Goal: Complete application form

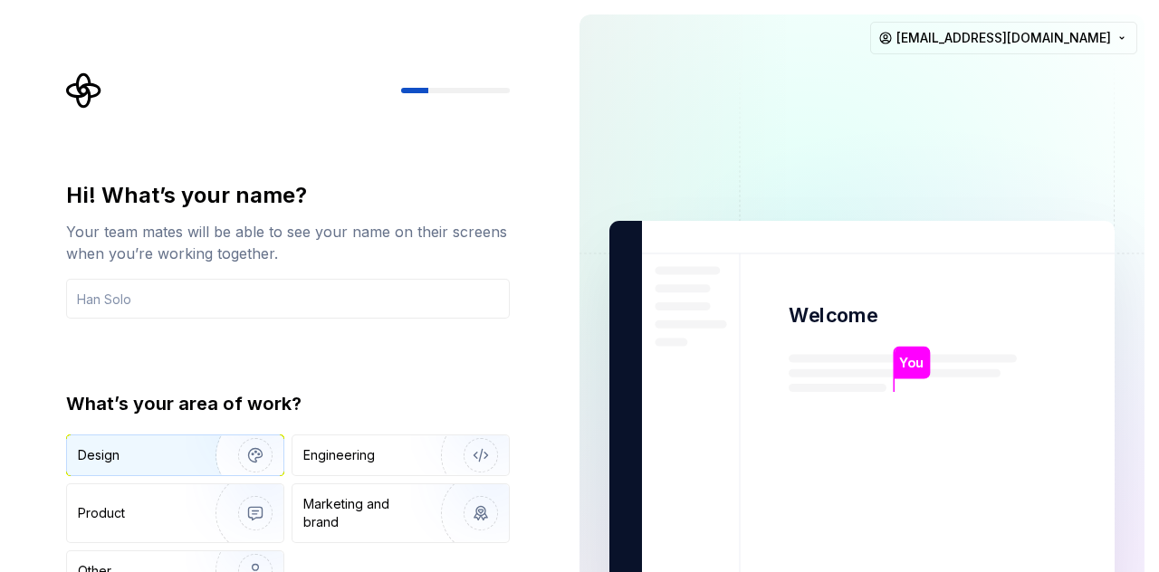
click at [239, 460] on img "button" at bounding box center [244, 455] width 116 height 121
click at [252, 300] on input "text" at bounding box center [288, 299] width 444 height 40
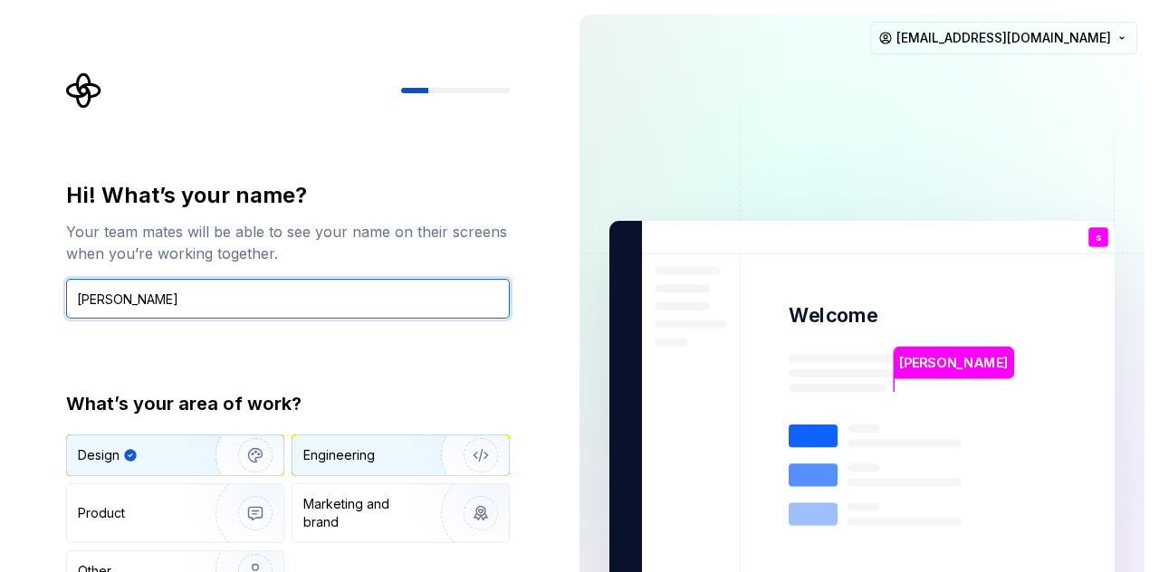
type input "sam"
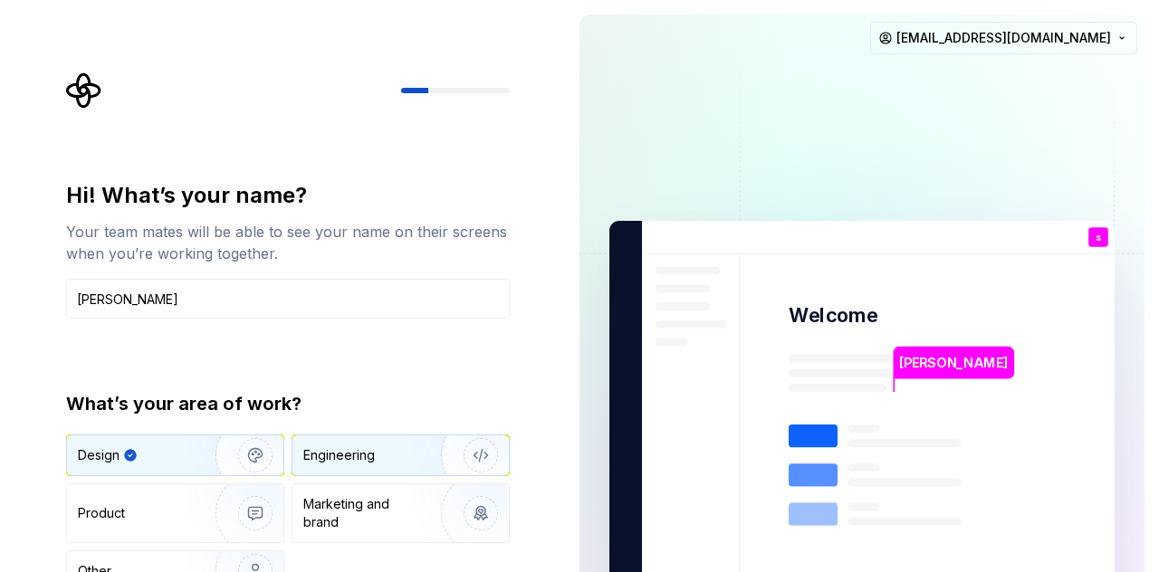
click at [350, 446] on div "Engineering" at bounding box center [339, 455] width 72 height 18
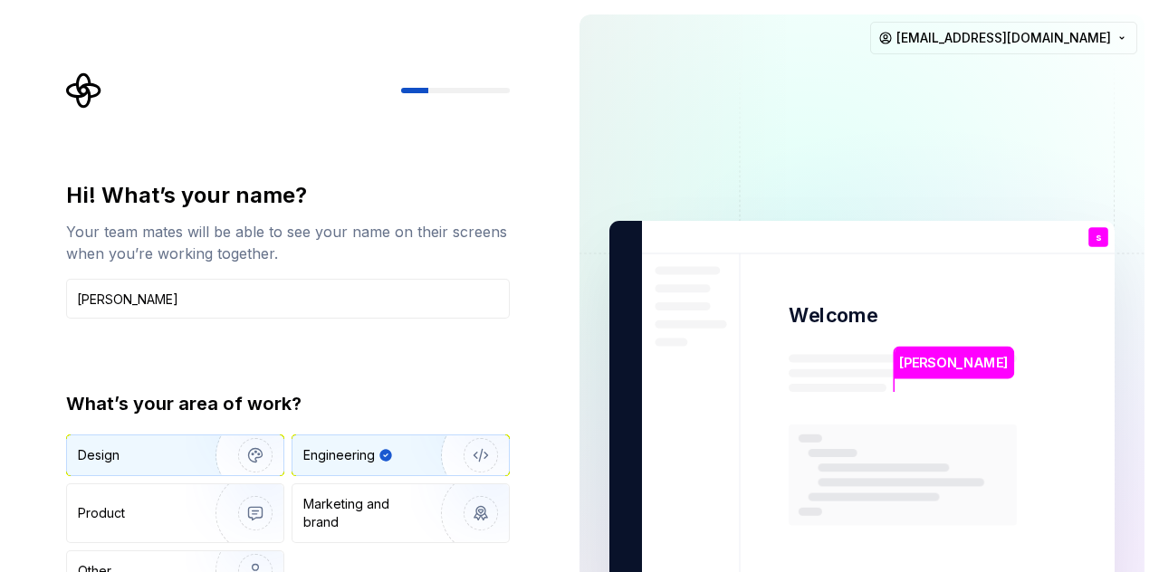
click at [223, 458] on img "button" at bounding box center [244, 455] width 116 height 121
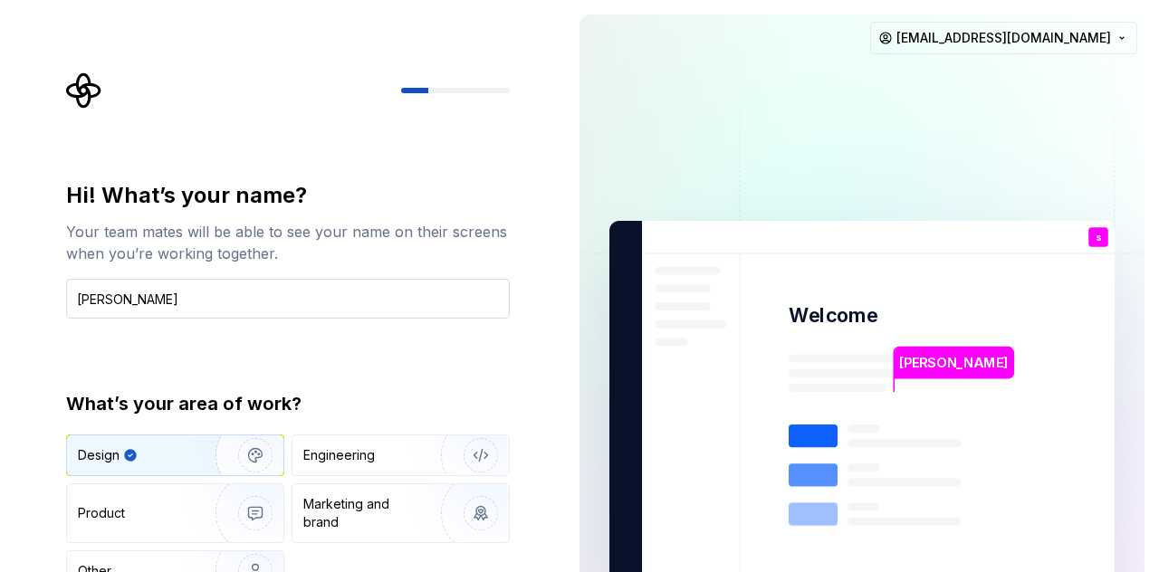
click at [255, 295] on input "sam" at bounding box center [288, 299] width 444 height 40
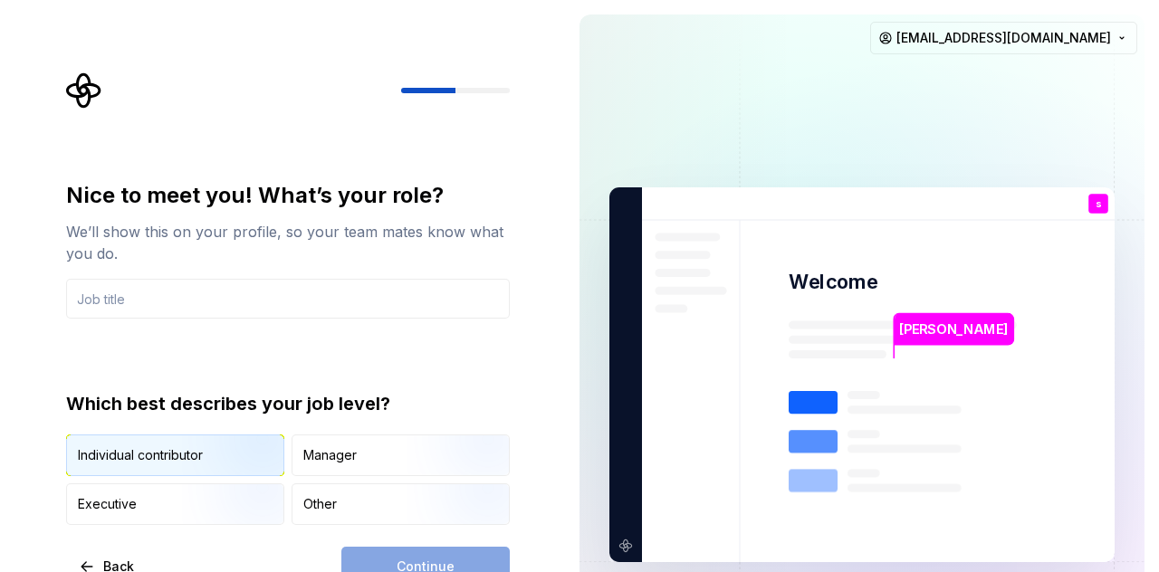
click at [225, 452] on img "button" at bounding box center [240, 477] width 116 height 121
click at [408, 561] on div "Continue" at bounding box center [425, 567] width 168 height 40
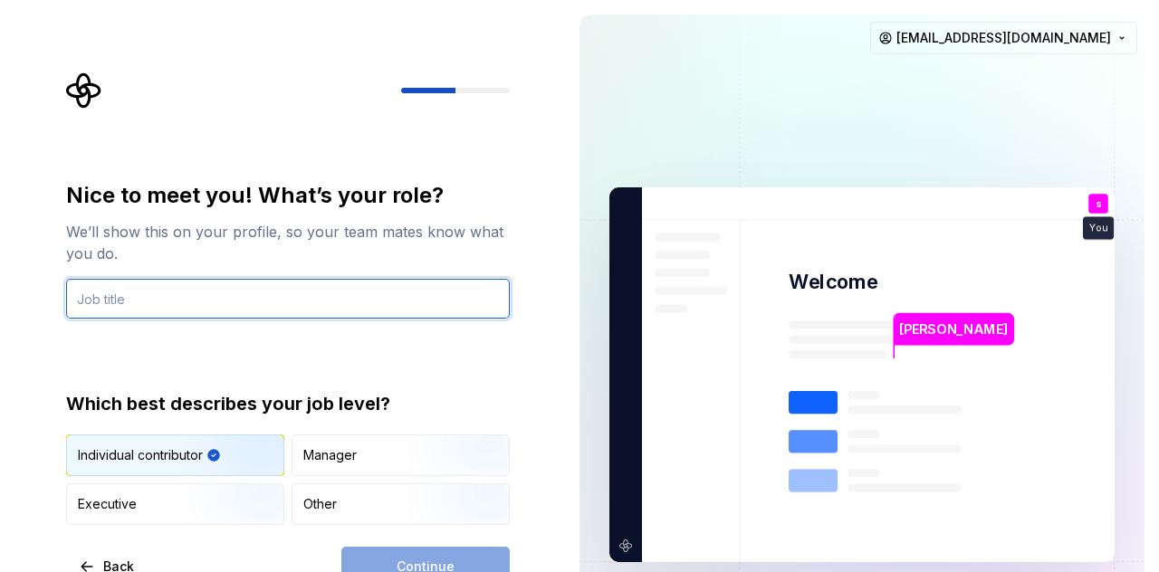
click at [239, 291] on input "text" at bounding box center [288, 299] width 444 height 40
type input "se"
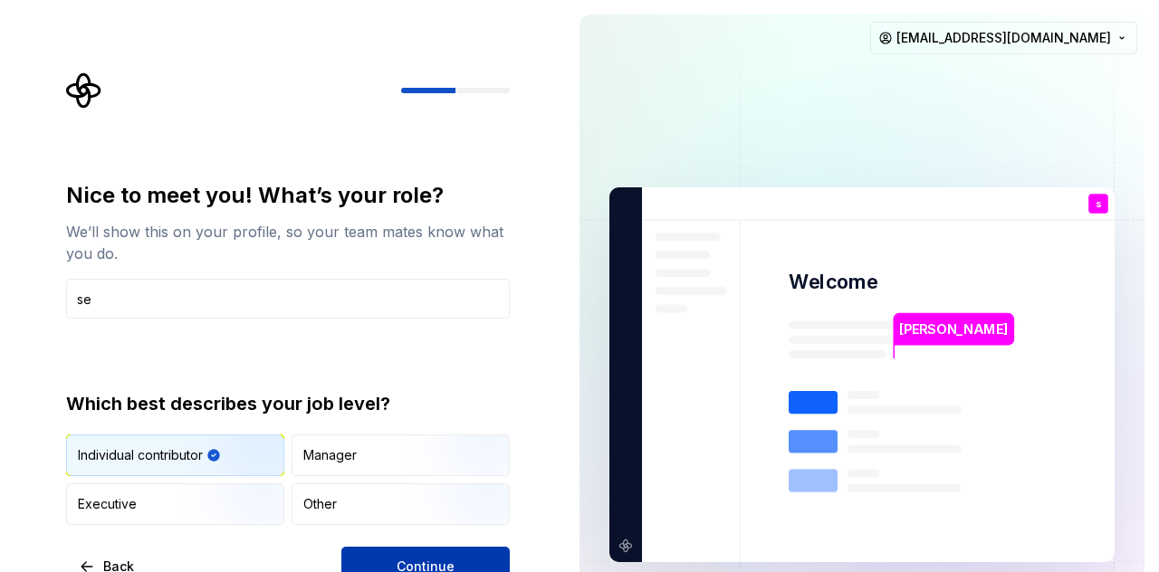
click at [381, 547] on button "Continue" at bounding box center [425, 567] width 168 height 40
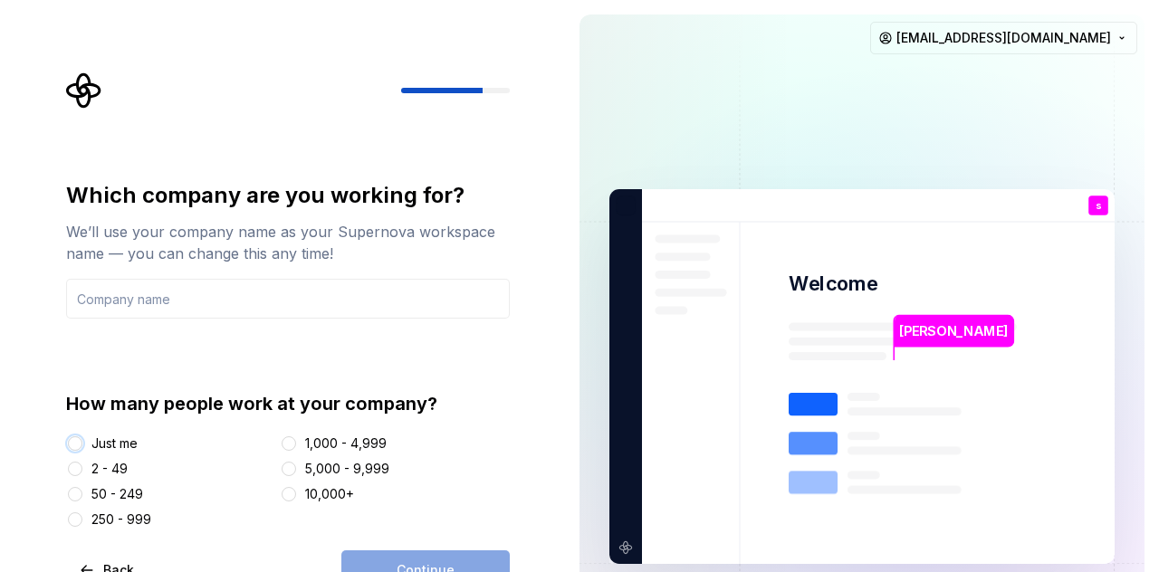
click at [79, 438] on button "Just me" at bounding box center [75, 444] width 14 height 14
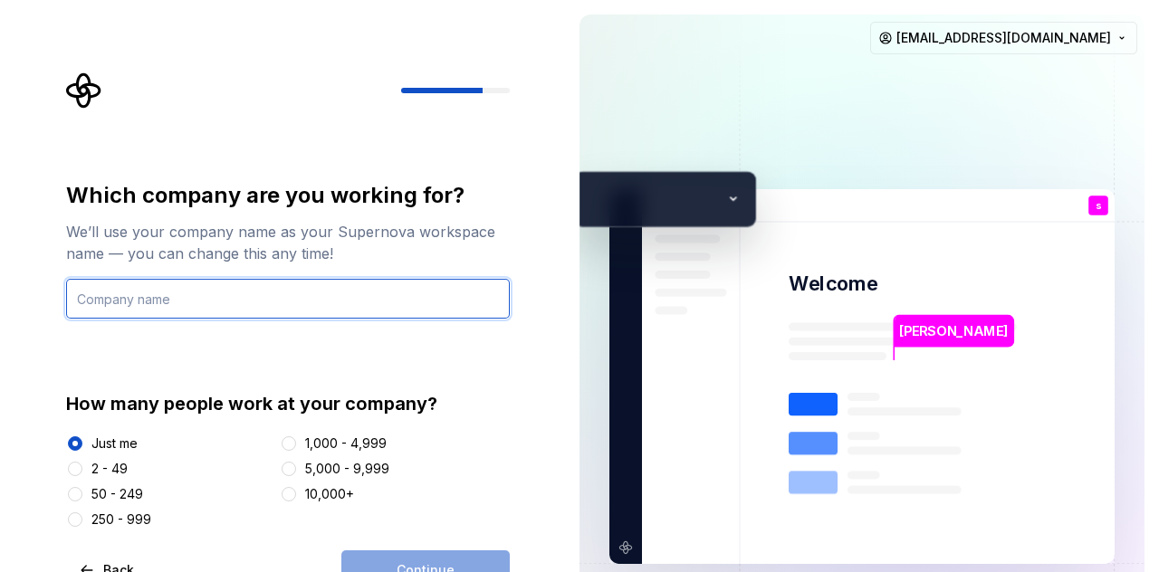
click at [255, 310] on input "text" at bounding box center [288, 299] width 444 height 40
type input "se"
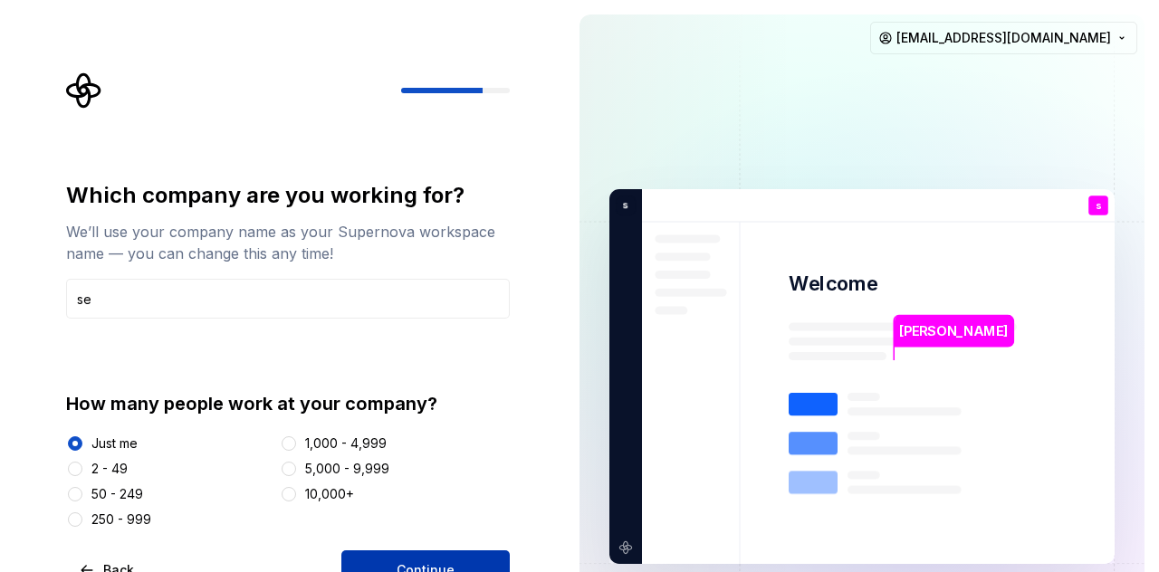
click at [398, 561] on button "Continue" at bounding box center [425, 571] width 168 height 40
